Goal: Task Accomplishment & Management: Manage account settings

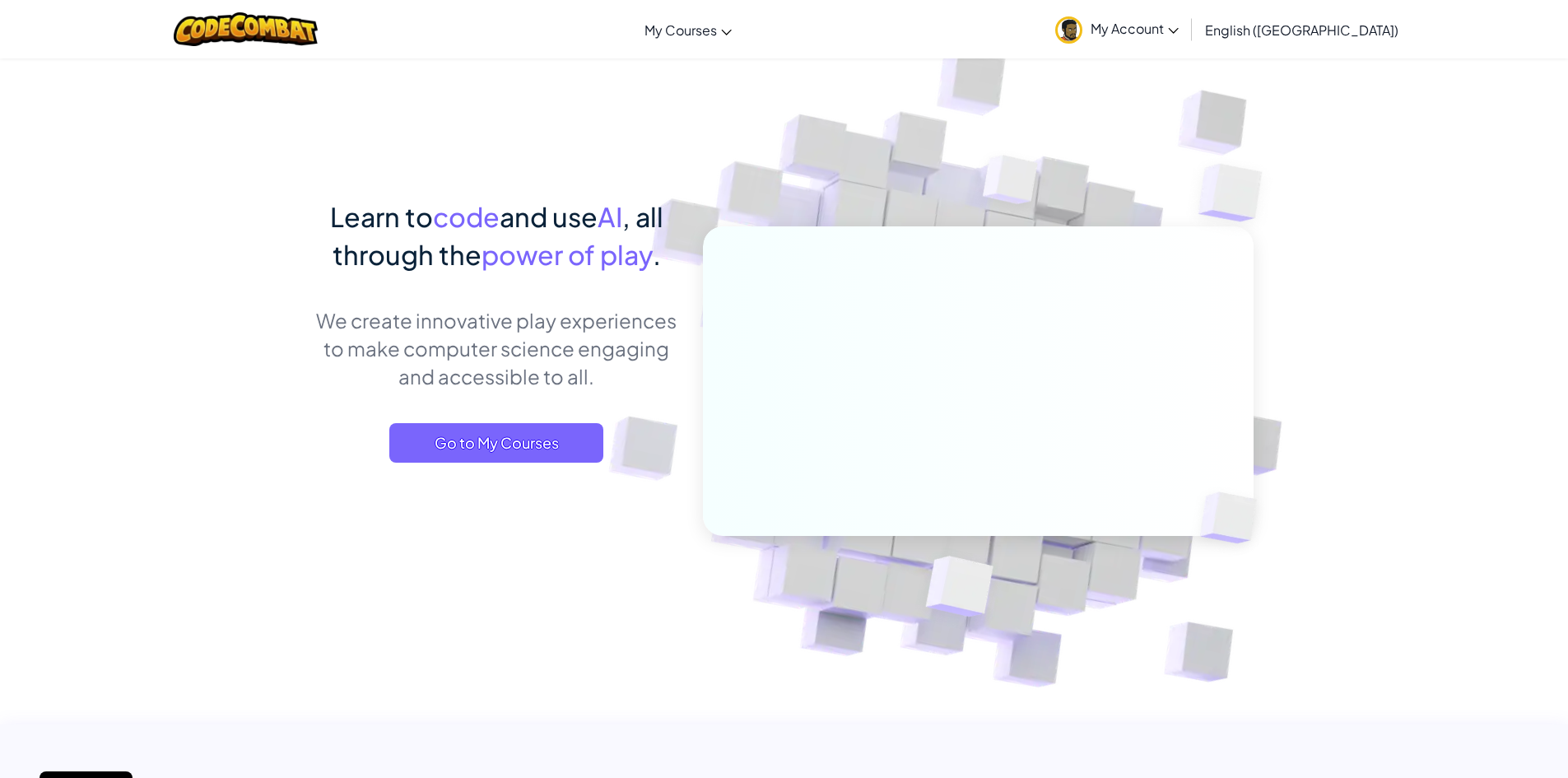
click at [1179, 36] on span "My Account" at bounding box center [1135, 28] width 88 height 17
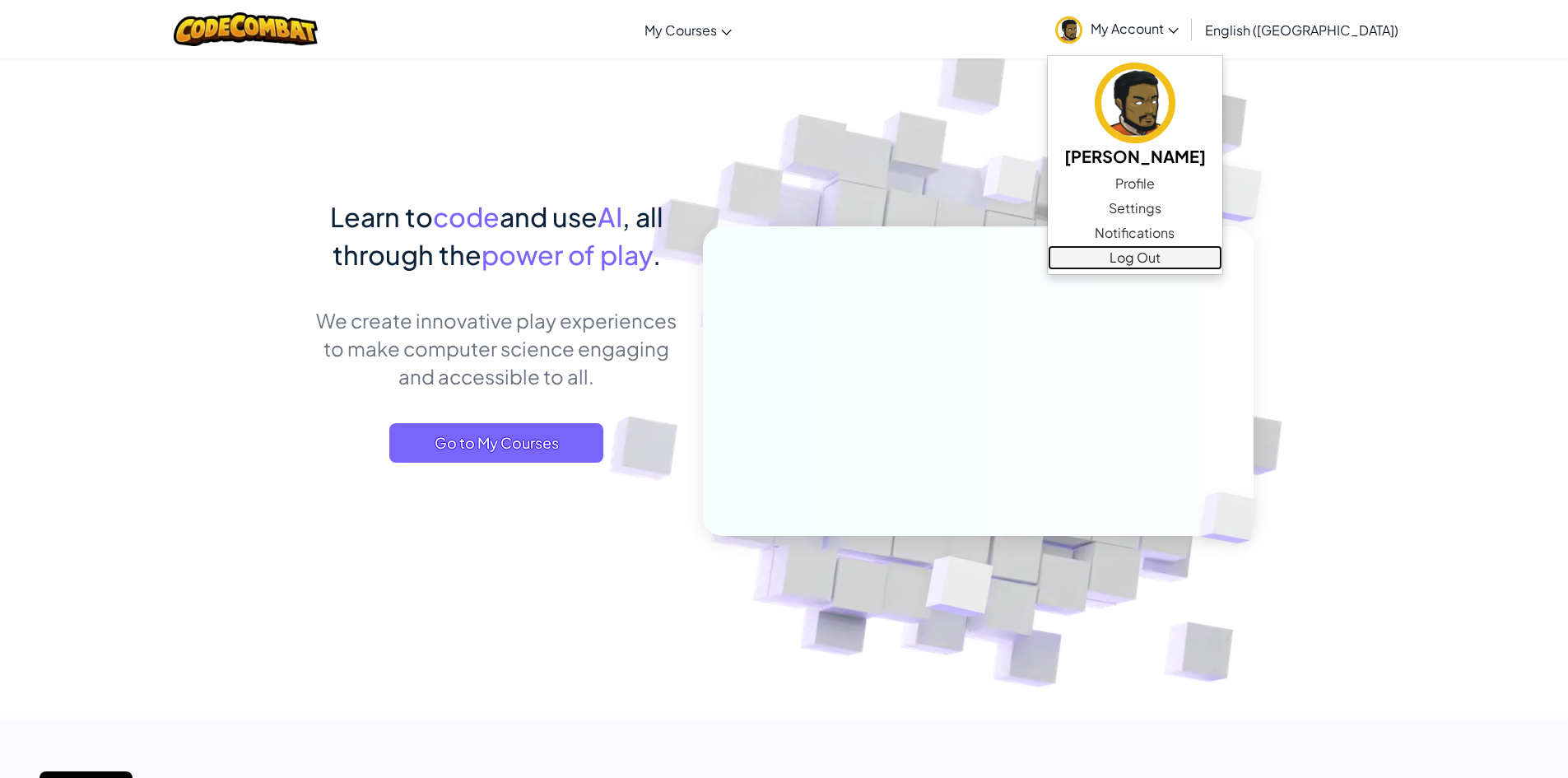
click at [1223, 253] on link "Log Out" at bounding box center [1135, 257] width 175 height 24
